Goal: Navigation & Orientation: Find specific page/section

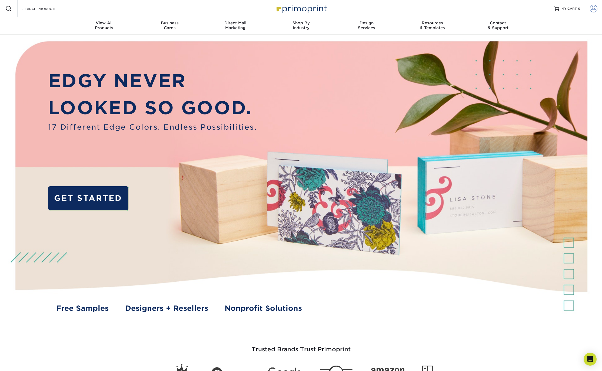
click at [595, 8] on span at bounding box center [594, 9] width 8 height 8
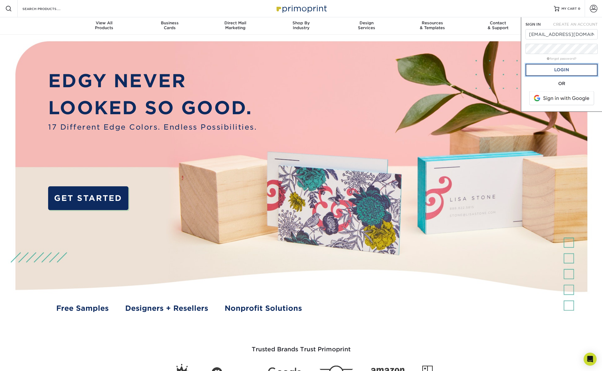
click at [567, 69] on link "Login" at bounding box center [561, 70] width 72 height 12
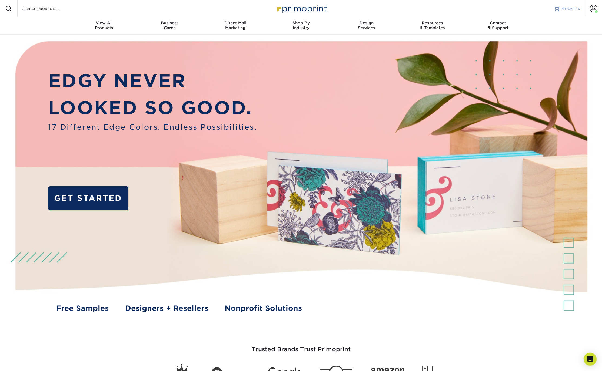
click at [574, 10] on span "MY CART" at bounding box center [568, 8] width 15 height 5
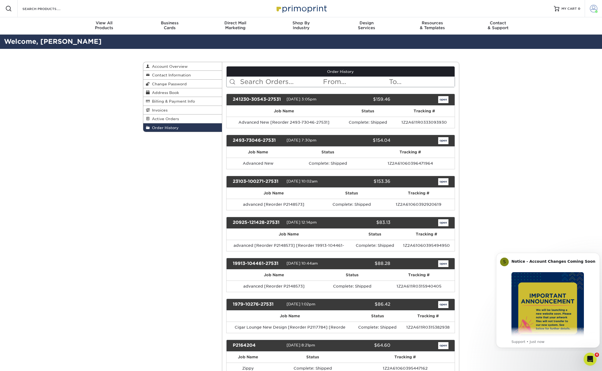
click at [593, 11] on span at bounding box center [594, 9] width 8 height 8
click at [549, 56] on link "Order History" at bounding box center [562, 59] width 68 height 7
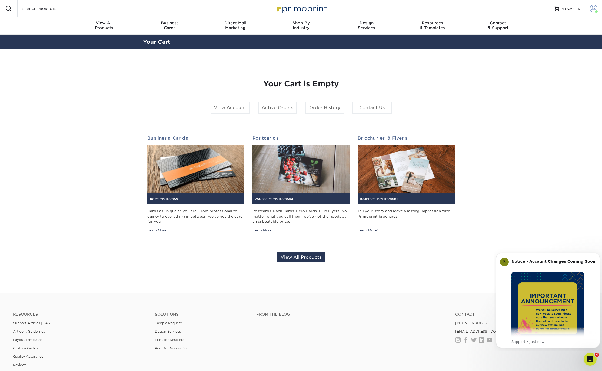
click at [595, 7] on span at bounding box center [594, 9] width 8 height 8
click at [562, 41] on link "Account Dashboard" at bounding box center [562, 44] width 68 height 7
